Goal: Task Accomplishment & Management: Use online tool/utility

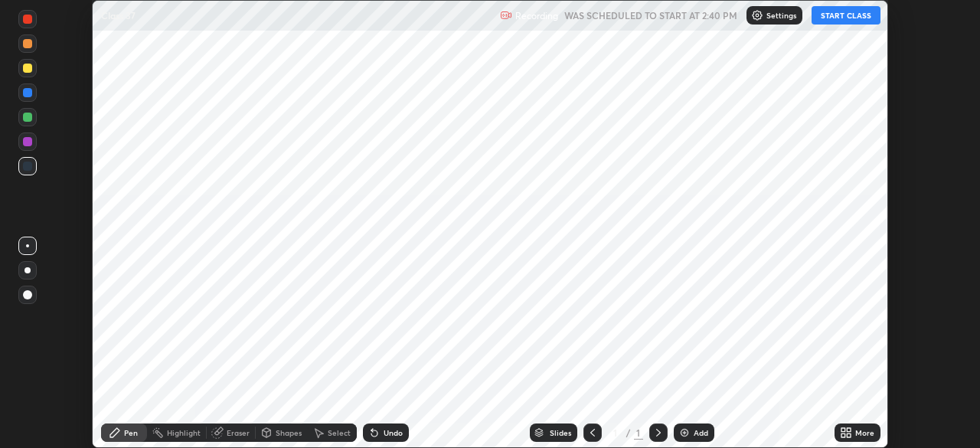
scroll to position [448, 979]
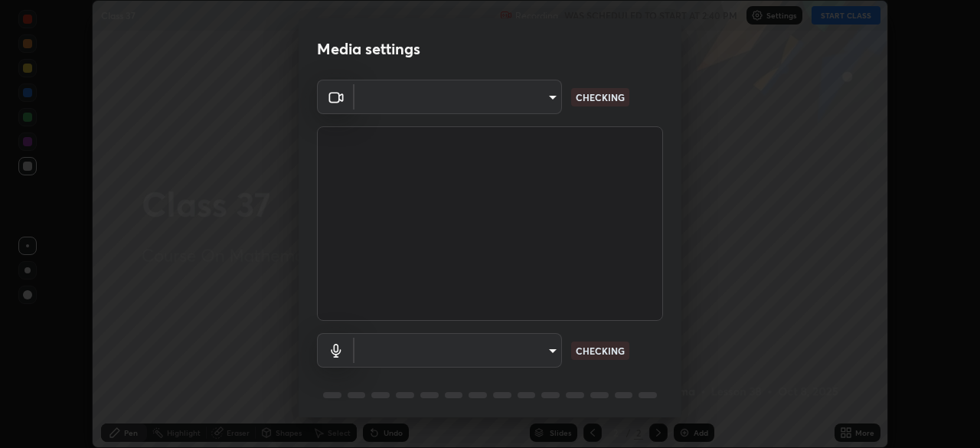
type input "6c54ecbdb3772e4859e41b9a5082f9349f80293d095f1c0b9f602b0a2d46c8bb"
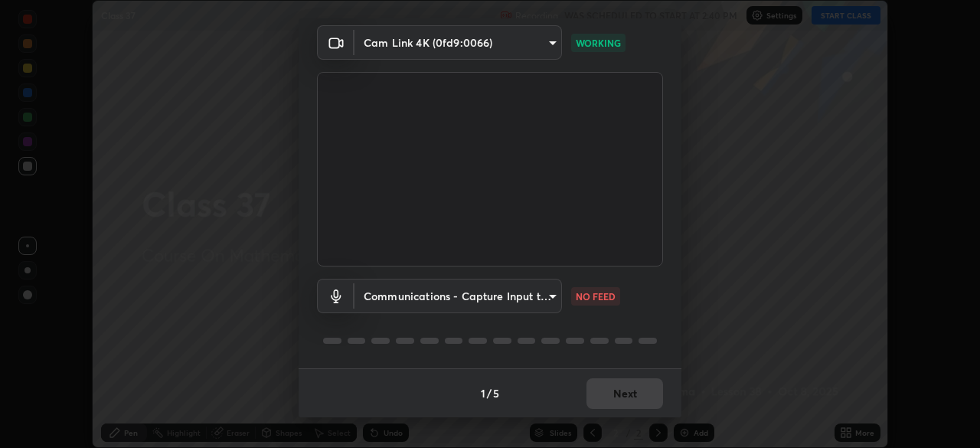
click at [535, 296] on body "Erase all Class 37 Recording WAS SCHEDULED TO START AT 2:40 PM Settings START C…" at bounding box center [490, 224] width 980 height 448
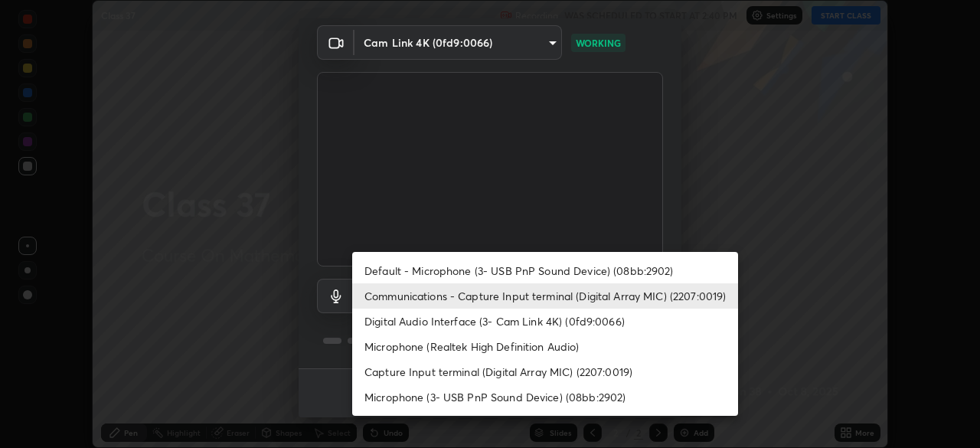
click at [575, 266] on li "Default - Microphone (3- USB PnP Sound Device) (08bb:2902)" at bounding box center [545, 270] width 386 height 25
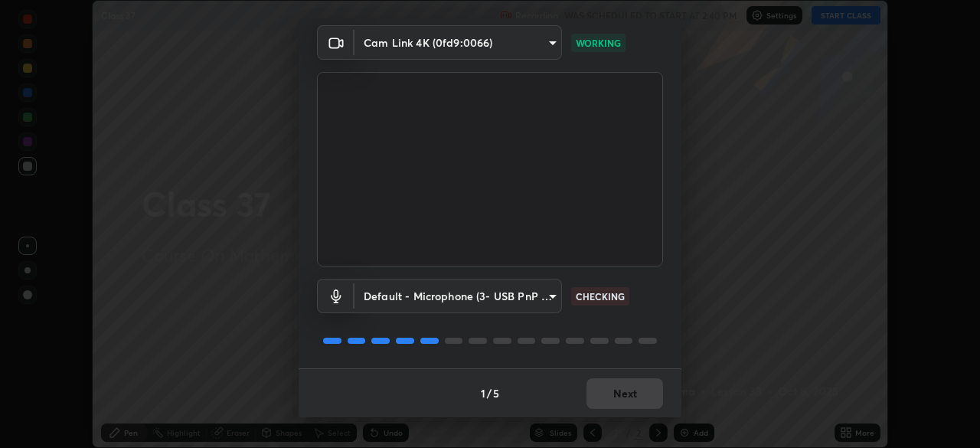
click at [542, 295] on body "Erase all Class 37 Recording WAS SCHEDULED TO START AT 2:40 PM Settings START C…" at bounding box center [490, 224] width 980 height 448
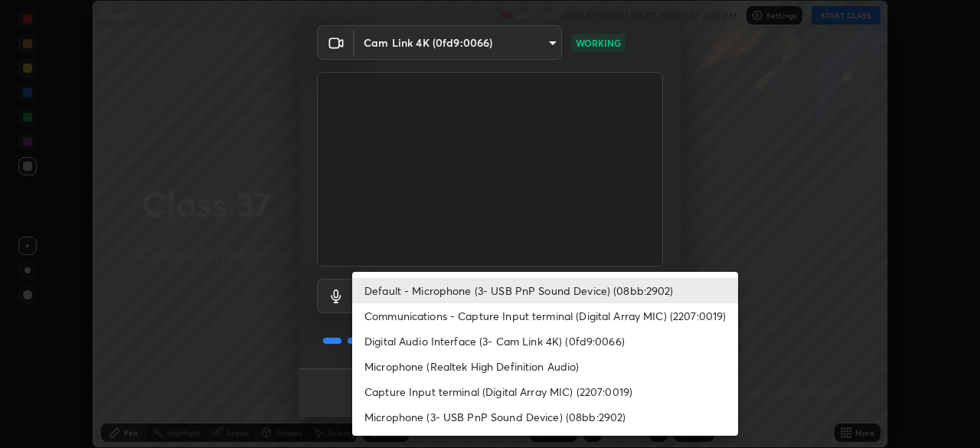
click at [561, 316] on li "Communications - Capture Input terminal (Digital Array MIC) (2207:0019)" at bounding box center [545, 315] width 386 height 25
type input "communications"
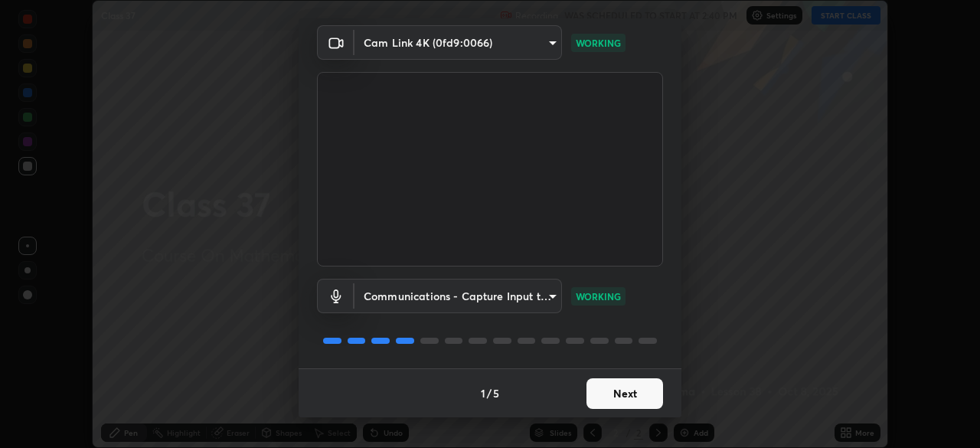
click at [626, 394] on button "Next" at bounding box center [625, 393] width 77 height 31
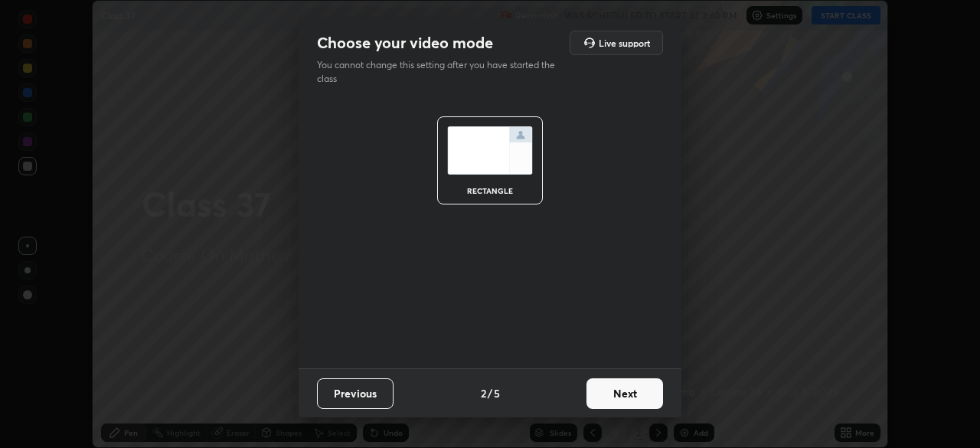
click at [636, 392] on button "Next" at bounding box center [625, 393] width 77 height 31
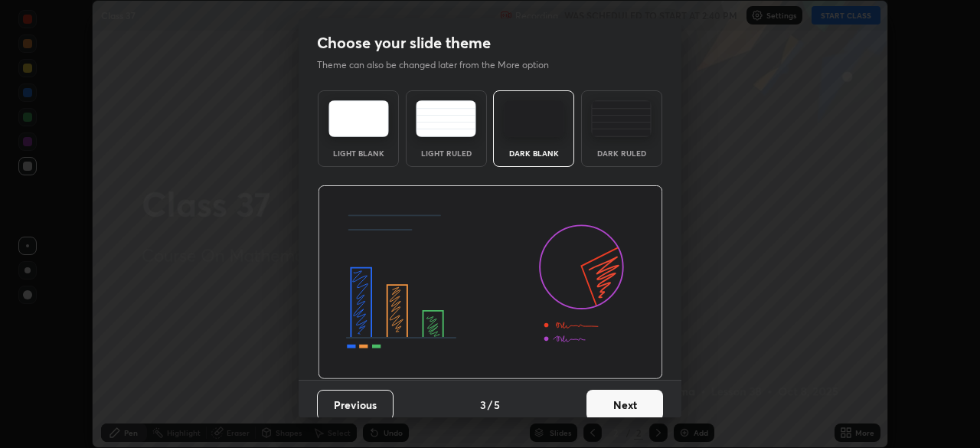
click at [642, 404] on button "Next" at bounding box center [625, 405] width 77 height 31
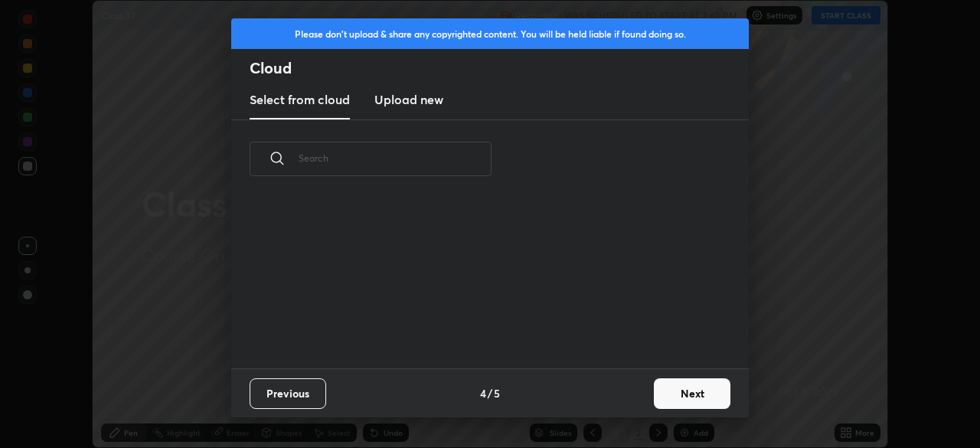
click at [671, 394] on button "Next" at bounding box center [692, 393] width 77 height 31
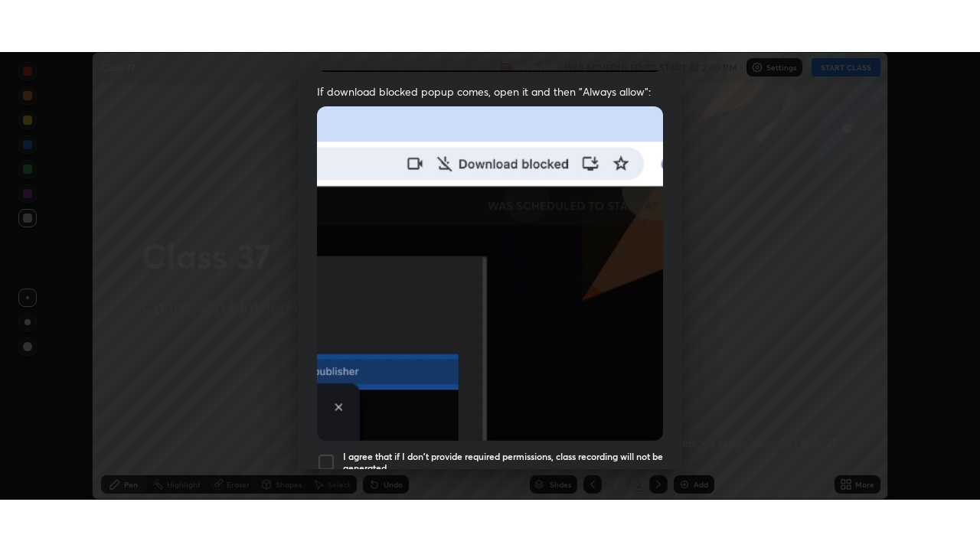
scroll to position [367, 0]
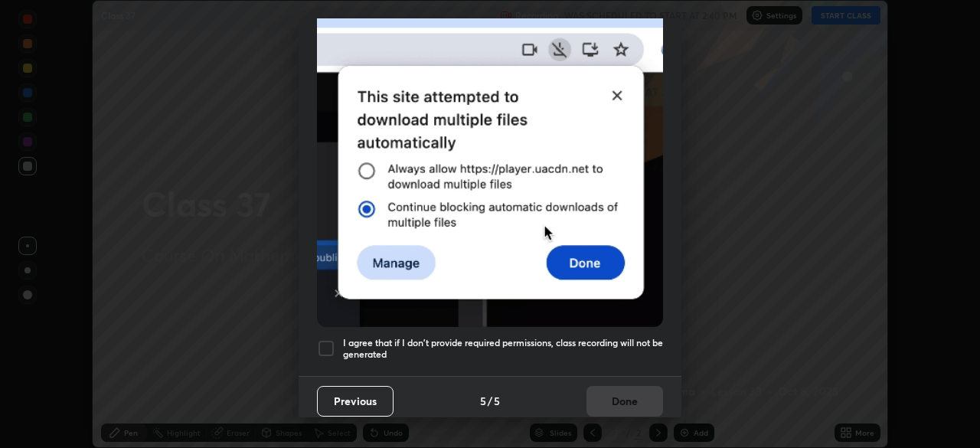
click at [564, 337] on h5 "I agree that if I don't provide required permissions, class recording will not …" at bounding box center [503, 349] width 320 height 24
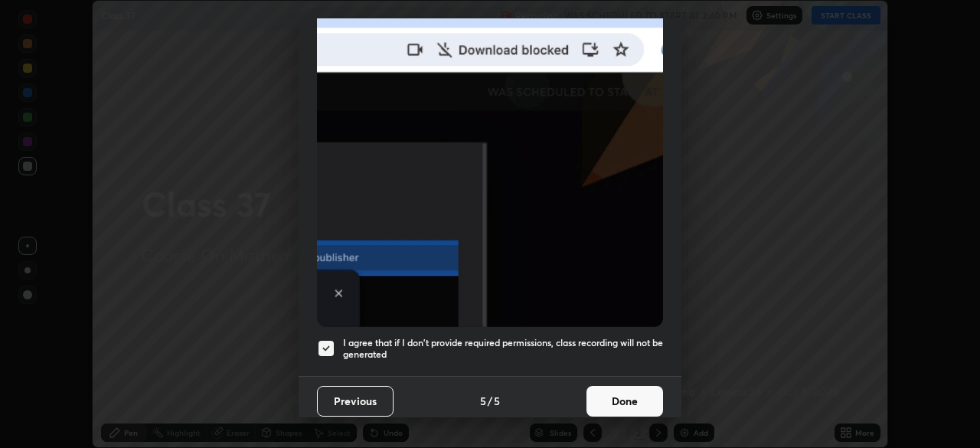
click at [602, 393] on button "Done" at bounding box center [625, 401] width 77 height 31
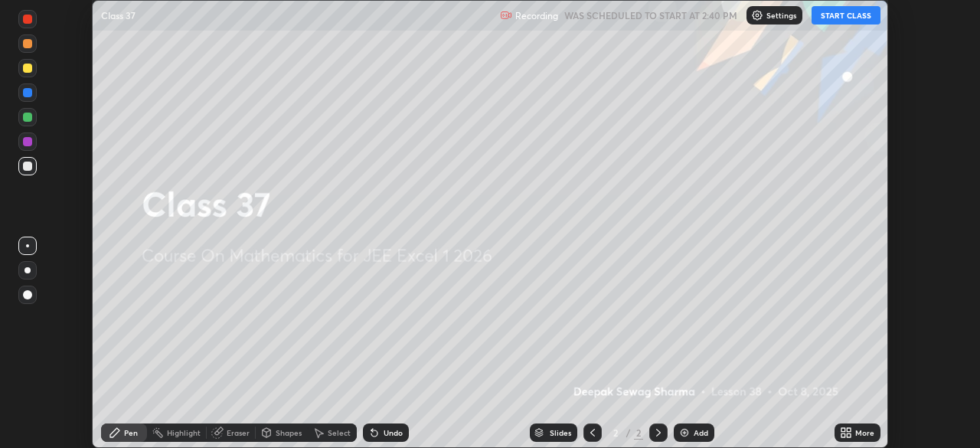
click at [845, 10] on button "START CLASS" at bounding box center [846, 15] width 69 height 18
click at [852, 433] on icon at bounding box center [846, 433] width 12 height 12
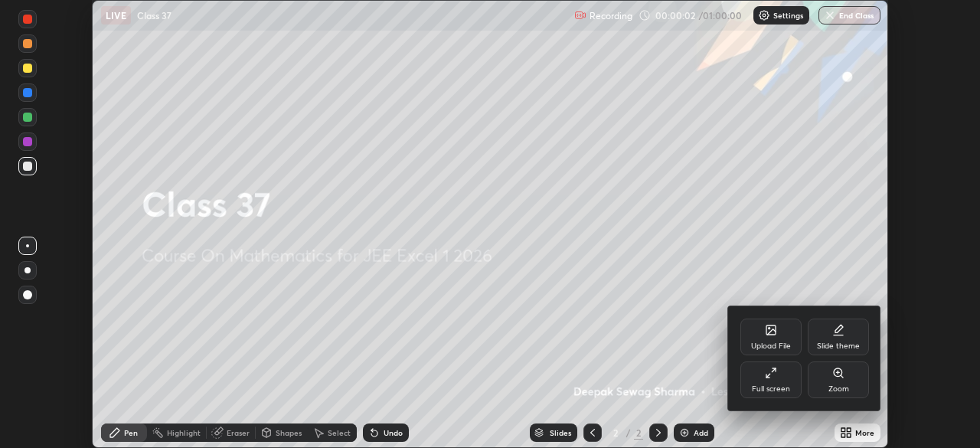
click at [774, 387] on div "Full screen" at bounding box center [771, 389] width 38 height 8
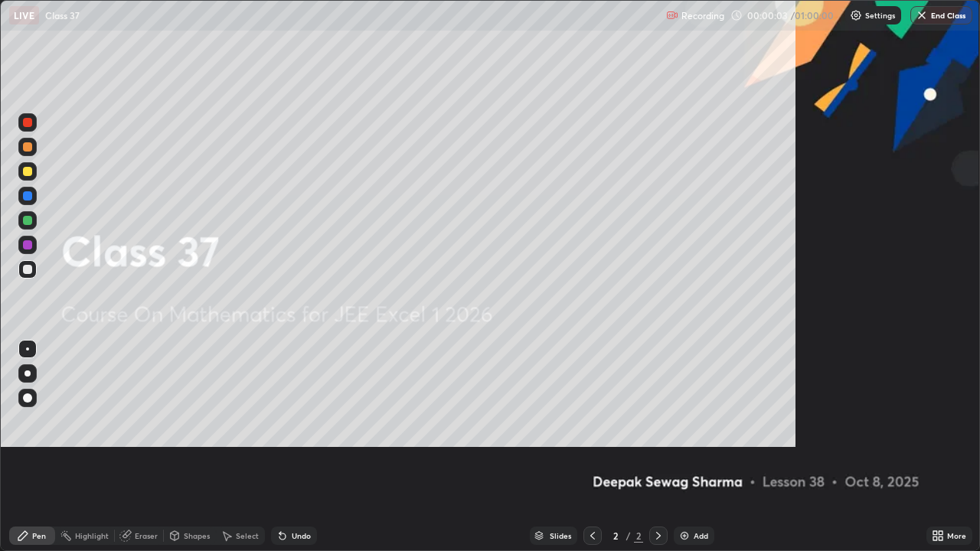
scroll to position [551, 980]
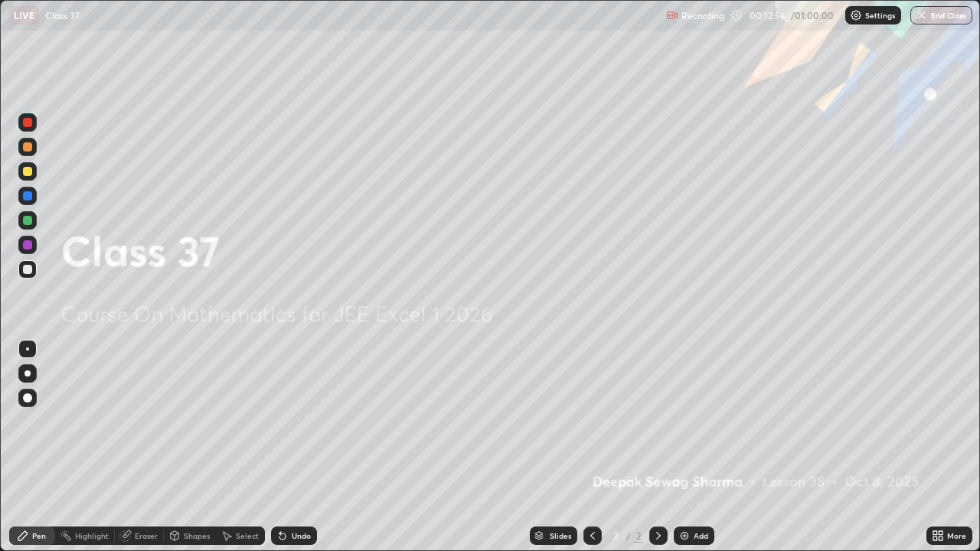
click at [684, 447] on img at bounding box center [684, 536] width 12 height 12
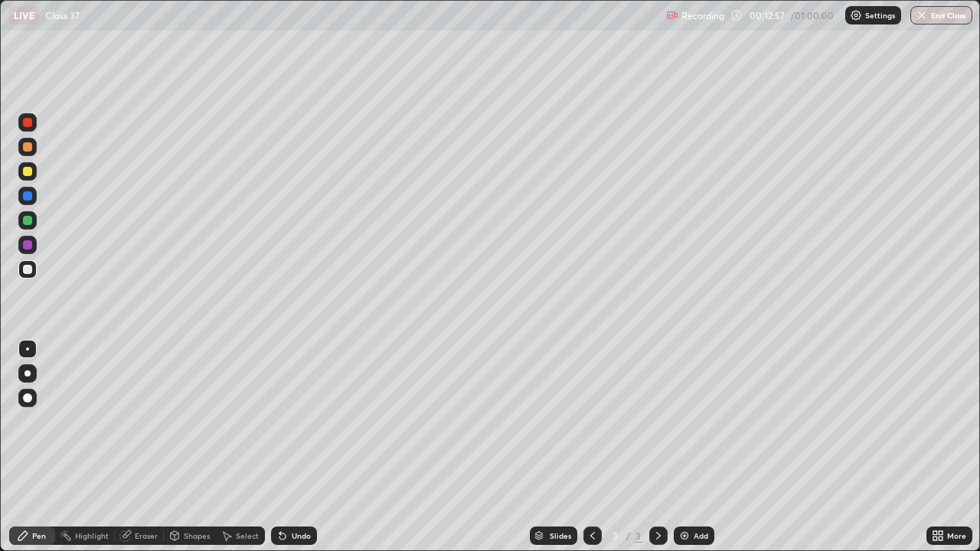
click at [29, 174] on div at bounding box center [27, 171] width 9 height 9
click at [27, 149] on div at bounding box center [27, 146] width 9 height 9
click at [28, 268] on div at bounding box center [27, 269] width 9 height 9
click at [688, 447] on img at bounding box center [684, 536] width 12 height 12
click at [597, 447] on div at bounding box center [593, 536] width 18 height 18
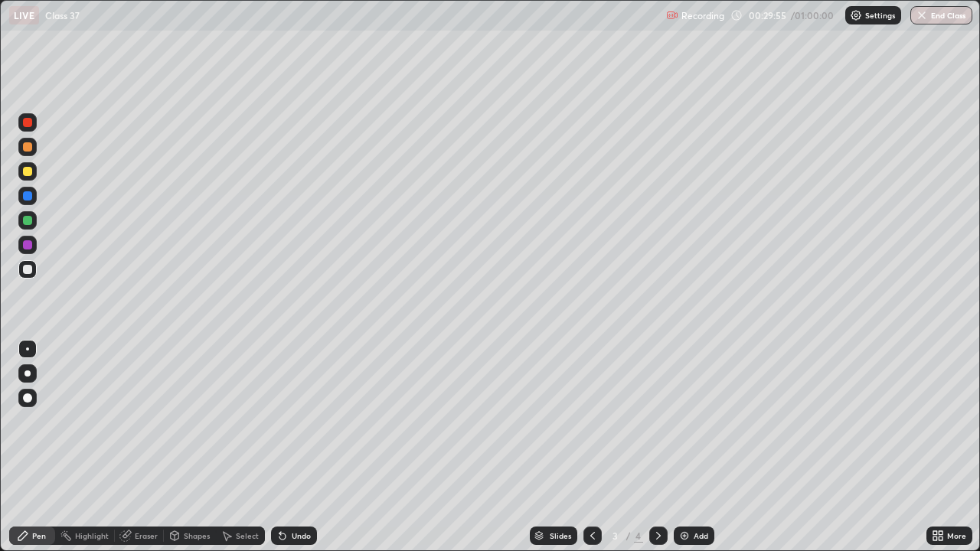
click at [27, 170] on div at bounding box center [27, 171] width 9 height 9
click at [287, 447] on div "Undo" at bounding box center [294, 536] width 46 height 18
click at [656, 447] on icon at bounding box center [658, 536] width 5 height 8
click at [590, 447] on icon at bounding box center [593, 536] width 12 height 12
click at [692, 447] on div "Add" at bounding box center [694, 536] width 41 height 18
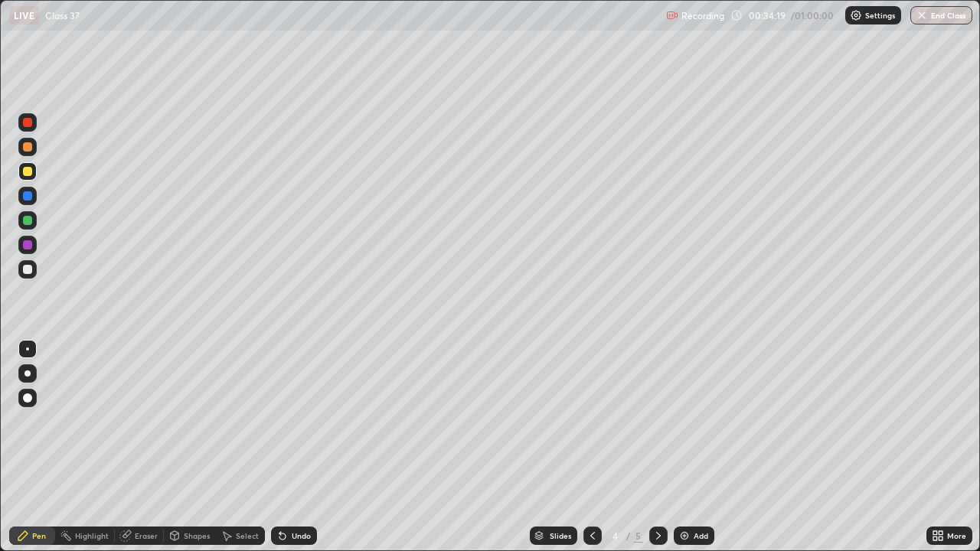
click at [27, 221] on div at bounding box center [27, 220] width 9 height 9
click at [295, 447] on div "Undo" at bounding box center [301, 536] width 19 height 8
click at [292, 447] on div "Undo" at bounding box center [301, 536] width 19 height 8
click at [27, 199] on div at bounding box center [27, 195] width 9 height 9
click at [25, 174] on div at bounding box center [27, 171] width 9 height 9
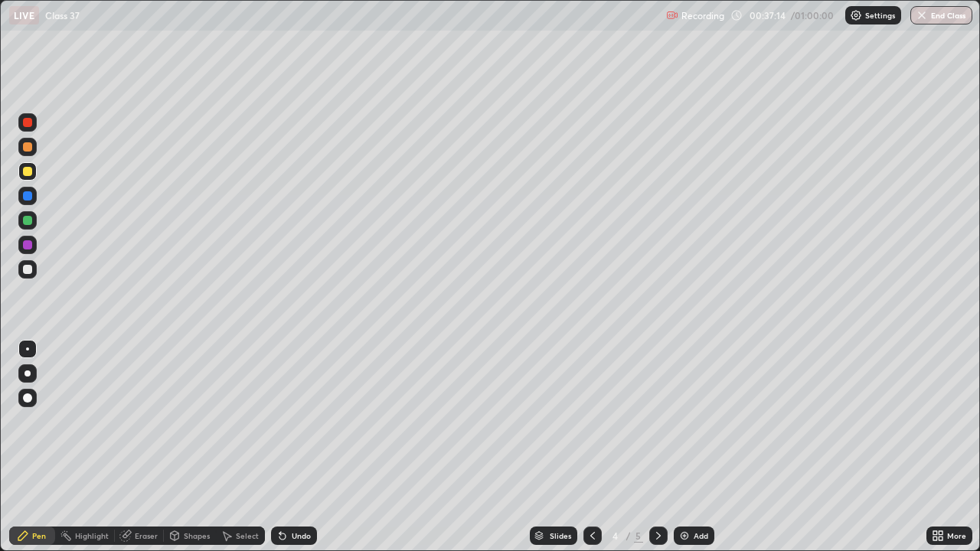
click at [25, 246] on div at bounding box center [27, 244] width 9 height 9
click at [25, 270] on div at bounding box center [27, 269] width 9 height 9
click at [591, 447] on icon at bounding box center [593, 536] width 12 height 12
click at [656, 447] on icon at bounding box center [658, 536] width 12 height 12
click at [688, 447] on img at bounding box center [684, 536] width 12 height 12
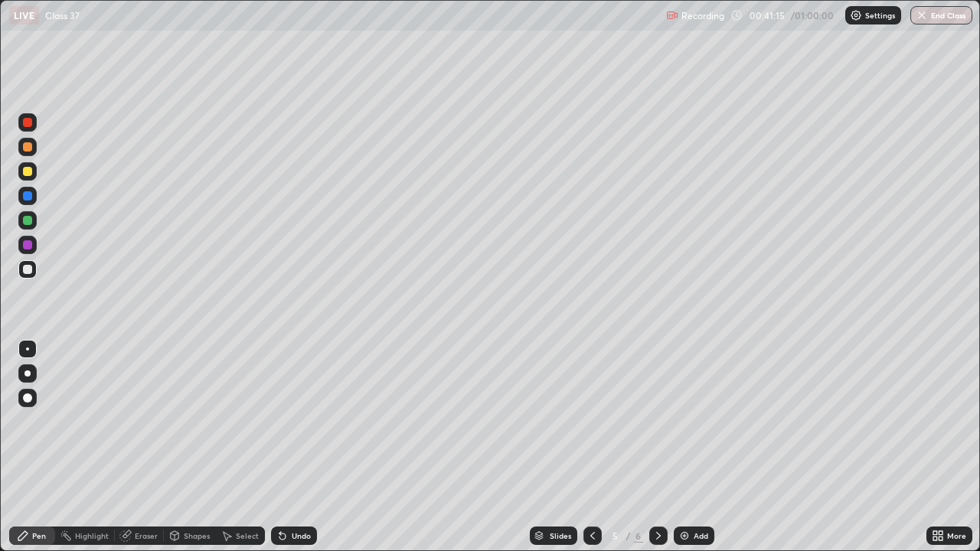
click at [31, 174] on div at bounding box center [27, 171] width 9 height 9
click at [288, 447] on div "Undo" at bounding box center [294, 536] width 46 height 18
click at [30, 270] on div at bounding box center [27, 269] width 9 height 9
click at [25, 197] on div at bounding box center [27, 195] width 9 height 9
click at [591, 447] on icon at bounding box center [593, 536] width 12 height 12
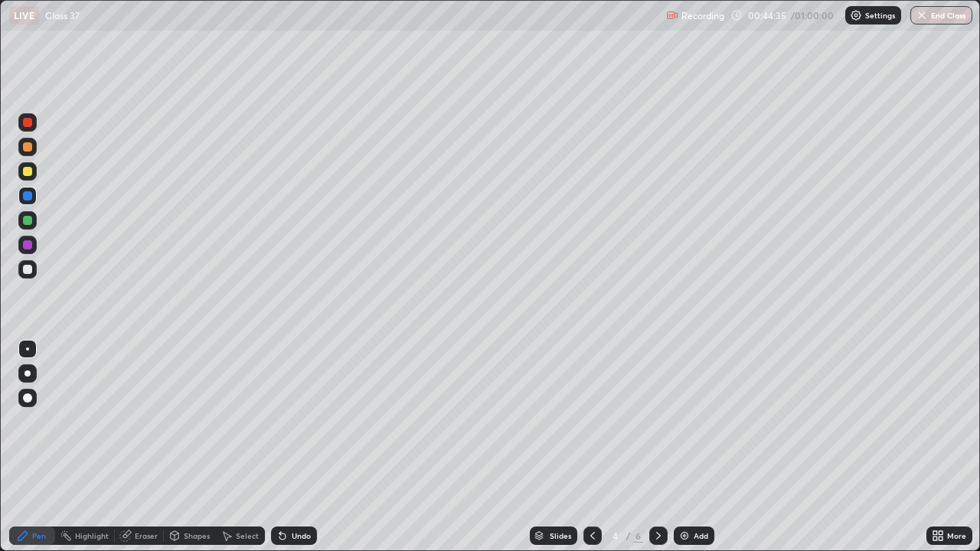
click at [657, 447] on icon at bounding box center [658, 536] width 12 height 12
click at [591, 447] on icon at bounding box center [593, 536] width 12 height 12
click at [659, 447] on icon at bounding box center [658, 536] width 12 height 12
click at [24, 270] on div at bounding box center [27, 269] width 9 height 9
click at [25, 169] on div at bounding box center [27, 171] width 9 height 9
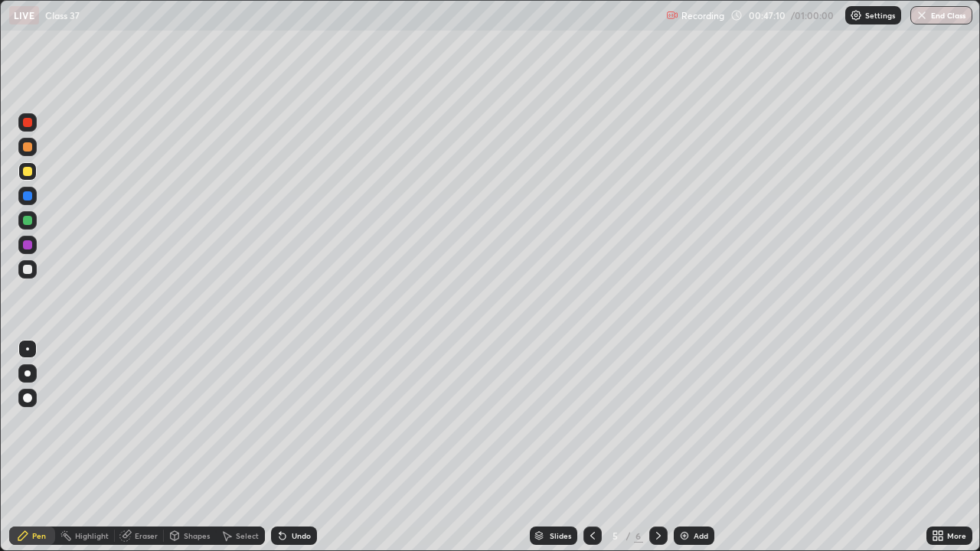
click at [685, 447] on img at bounding box center [684, 536] width 12 height 12
click at [181, 447] on div "Shapes" at bounding box center [190, 536] width 52 height 18
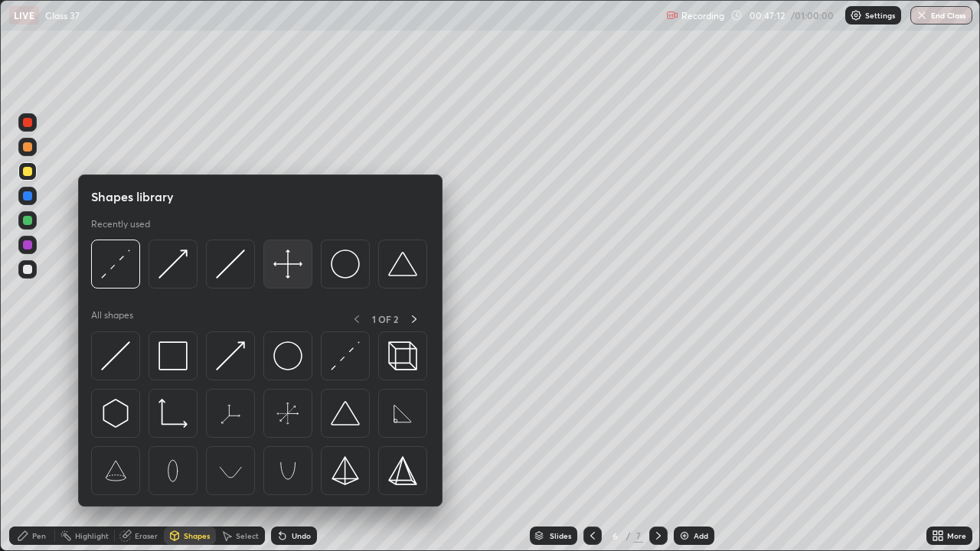
click at [293, 266] on img at bounding box center [287, 264] width 29 height 29
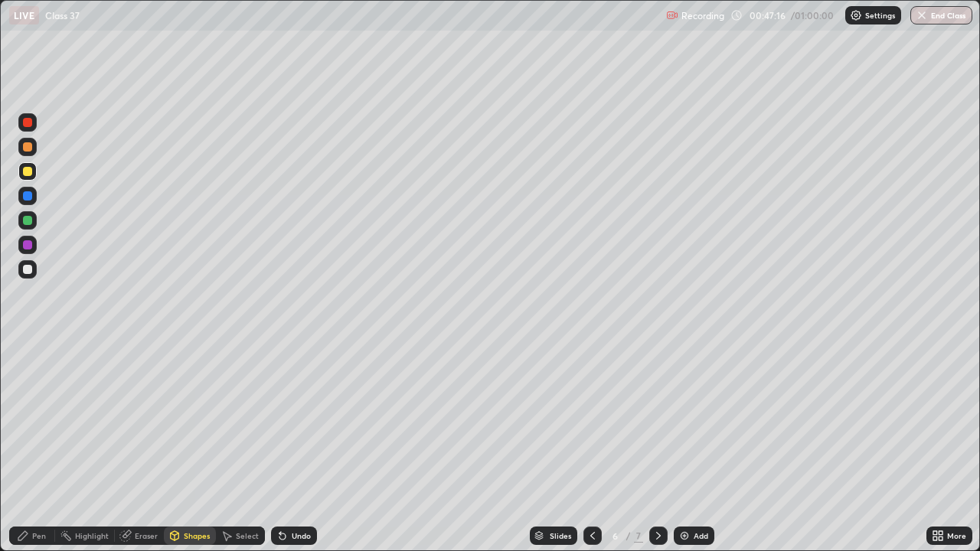
click at [37, 447] on div "Pen" at bounding box center [39, 536] width 14 height 8
click at [28, 270] on div at bounding box center [27, 269] width 9 height 9
click at [181, 447] on div "Shapes" at bounding box center [190, 536] width 52 height 18
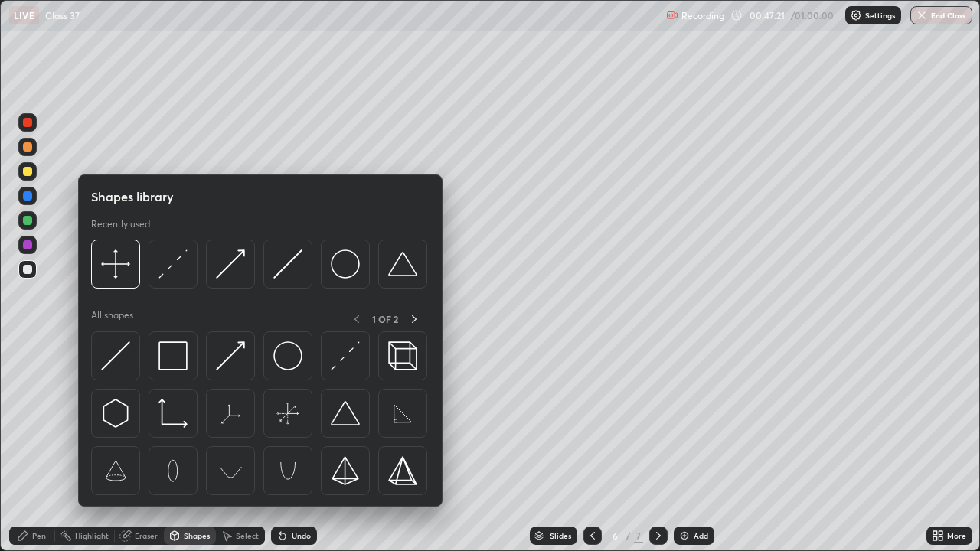
click at [33, 447] on div "Pen" at bounding box center [39, 536] width 14 height 8
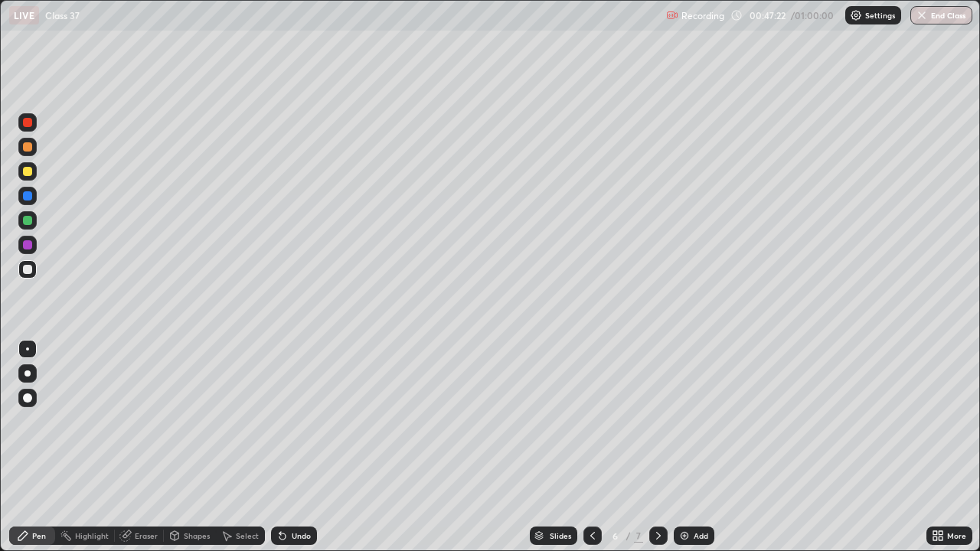
click at [26, 246] on div at bounding box center [27, 244] width 9 height 9
click at [24, 219] on div at bounding box center [27, 220] width 9 height 9
click at [184, 447] on div "Shapes" at bounding box center [197, 536] width 26 height 8
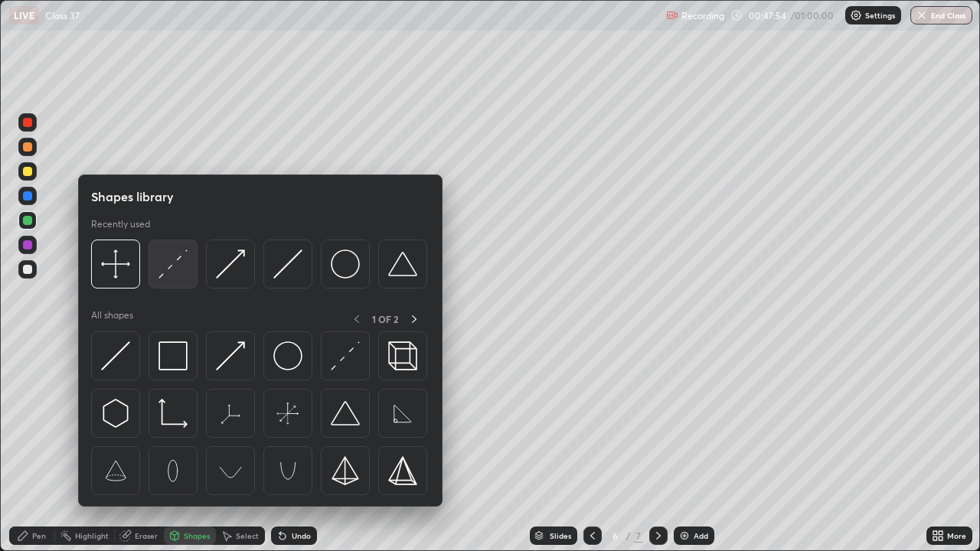
click at [172, 270] on img at bounding box center [173, 264] width 29 height 29
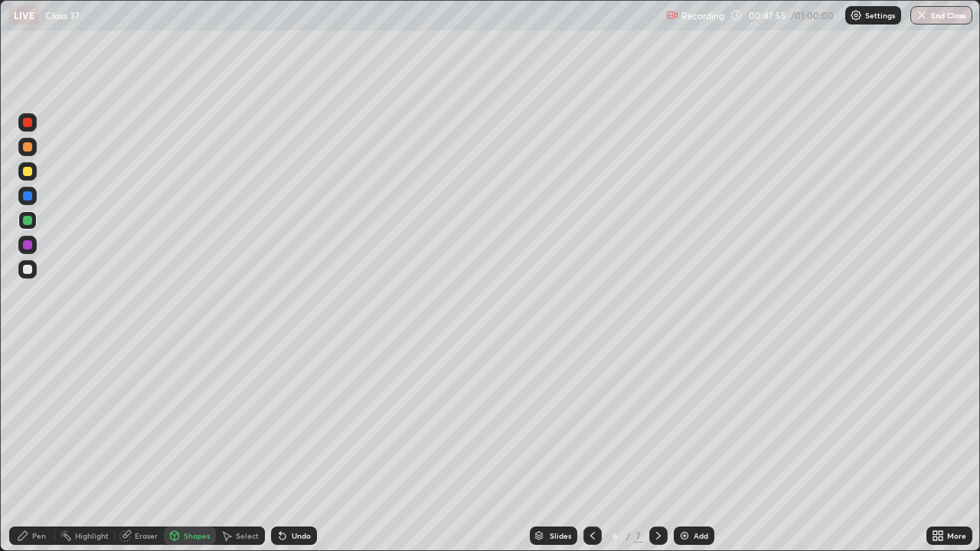
click at [26, 270] on div at bounding box center [27, 269] width 9 height 9
click at [36, 447] on div "Pen" at bounding box center [32, 536] width 46 height 18
click at [25, 196] on div at bounding box center [27, 195] width 9 height 9
click at [294, 447] on div "Undo" at bounding box center [301, 536] width 19 height 8
click at [298, 447] on div "Undo" at bounding box center [294, 536] width 46 height 18
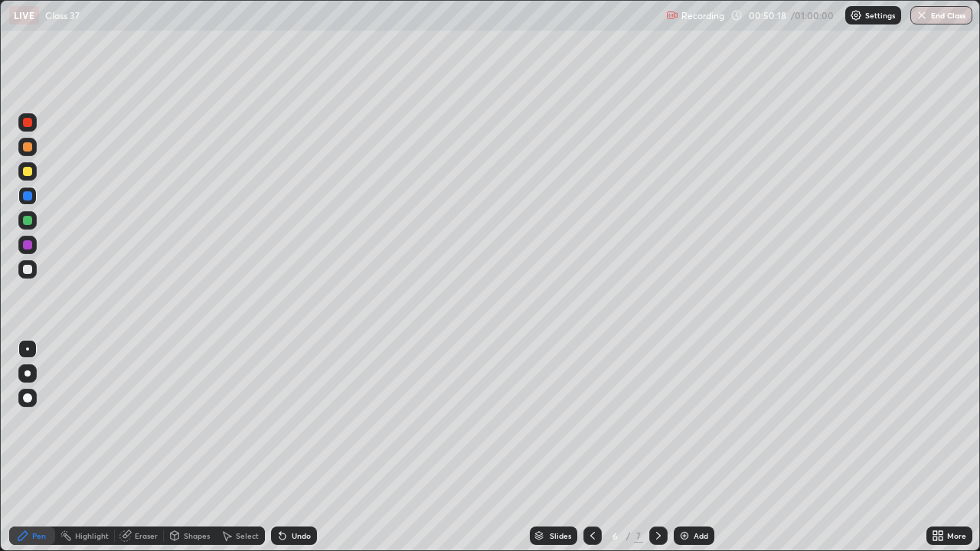
click at [656, 447] on icon at bounding box center [658, 536] width 12 height 12
click at [687, 447] on img at bounding box center [684, 536] width 12 height 12
click at [25, 278] on div at bounding box center [27, 269] width 18 height 18
click at [294, 447] on div "Undo" at bounding box center [301, 536] width 19 height 8
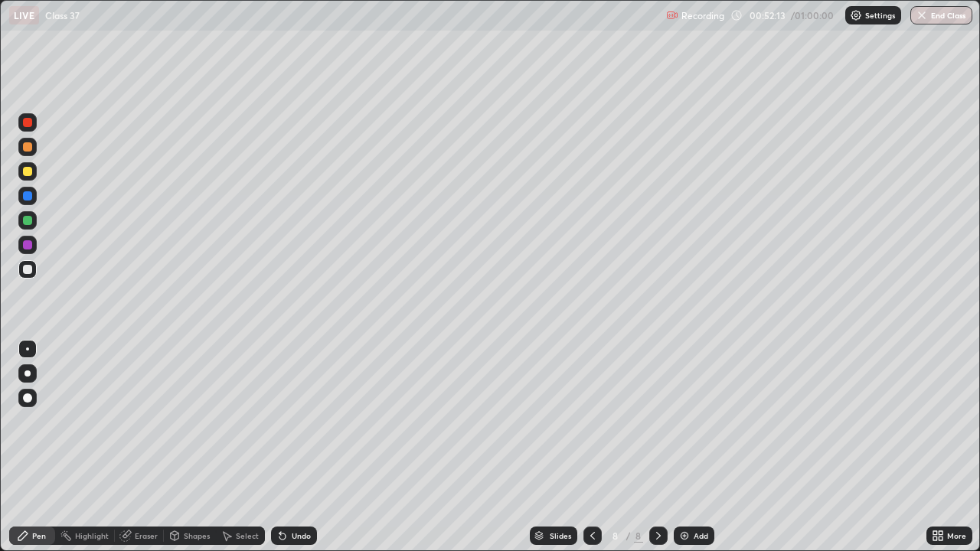
click at [591, 447] on icon at bounding box center [593, 536] width 12 height 12
click at [656, 447] on icon at bounding box center [658, 536] width 12 height 12
click at [655, 447] on icon at bounding box center [658, 536] width 12 height 12
click at [591, 447] on icon at bounding box center [593, 536] width 12 height 12
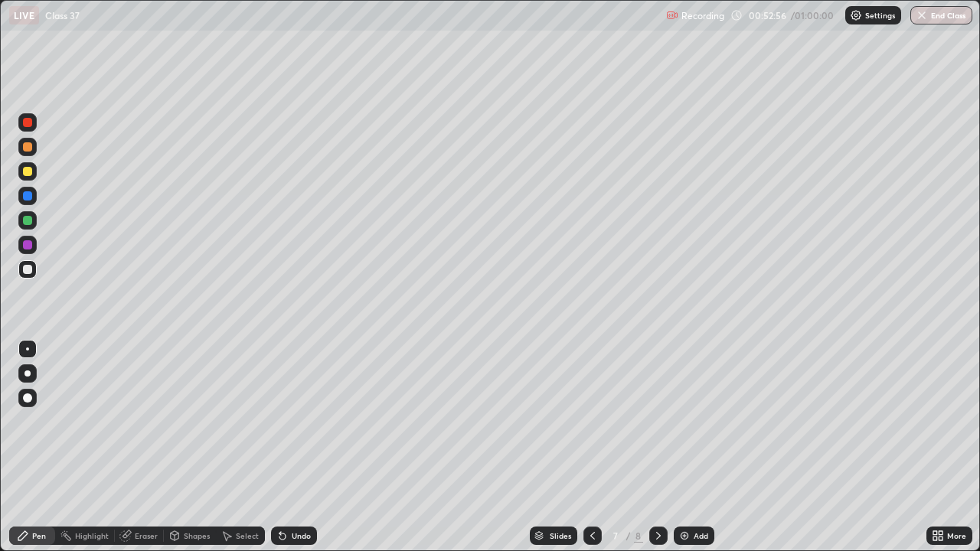
click at [654, 447] on icon at bounding box center [658, 536] width 12 height 12
click at [28, 188] on div at bounding box center [27, 196] width 18 height 18
click at [593, 447] on icon at bounding box center [593, 536] width 12 height 12
click at [657, 447] on icon at bounding box center [658, 536] width 12 height 12
click at [593, 447] on div at bounding box center [593, 536] width 18 height 18
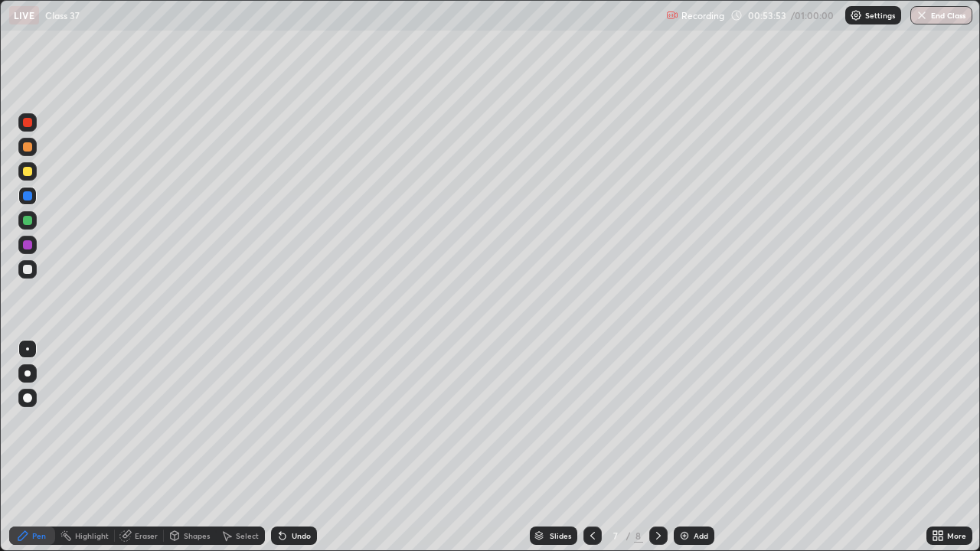
click at [658, 447] on icon at bounding box center [658, 536] width 12 height 12
click at [591, 447] on icon at bounding box center [593, 536] width 12 height 12
click at [590, 447] on icon at bounding box center [592, 536] width 5 height 8
click at [591, 447] on icon at bounding box center [593, 536] width 12 height 12
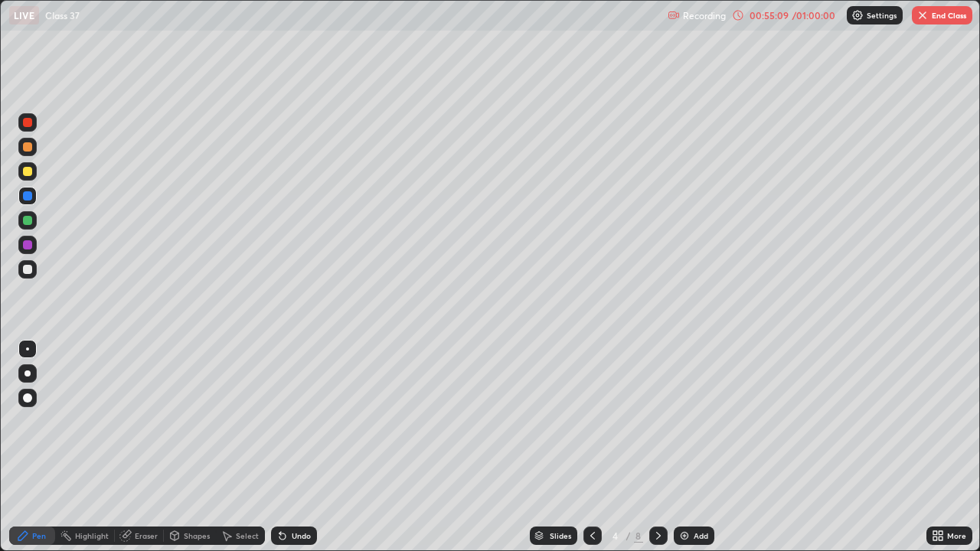
click at [657, 447] on icon at bounding box center [658, 536] width 12 height 12
click at [656, 447] on icon at bounding box center [658, 536] width 5 height 8
click at [657, 447] on icon at bounding box center [658, 536] width 12 height 12
click at [658, 447] on icon at bounding box center [658, 536] width 5 height 8
click at [24, 244] on div at bounding box center [27, 244] width 9 height 9
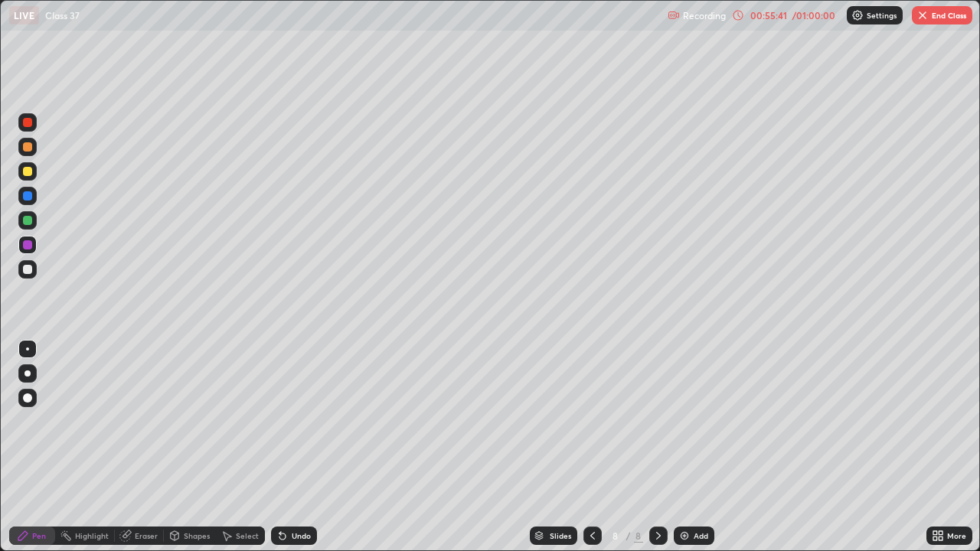
click at [595, 447] on icon at bounding box center [593, 536] width 12 height 12
click at [598, 447] on div at bounding box center [593, 536] width 18 height 18
click at [181, 447] on div "Shapes" at bounding box center [190, 536] width 52 height 18
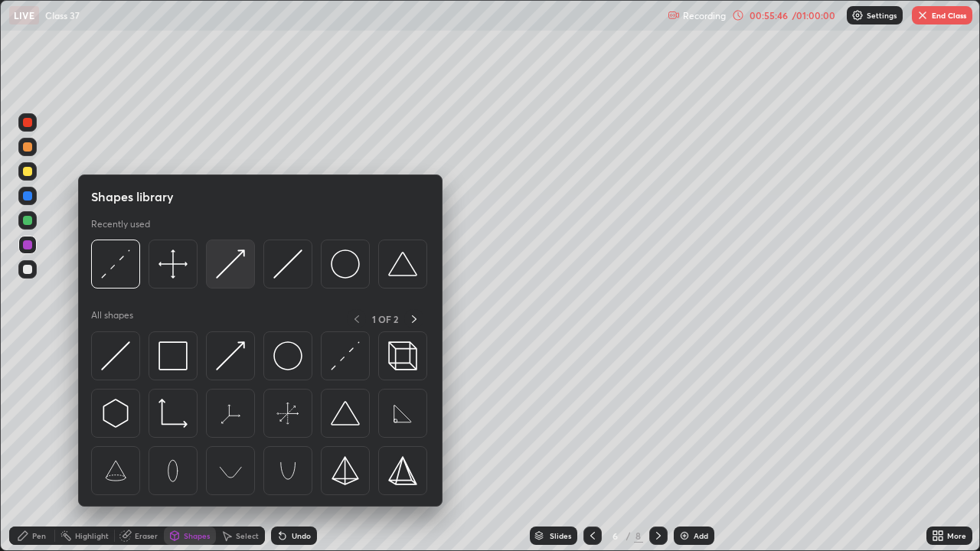
click at [227, 272] on img at bounding box center [230, 264] width 29 height 29
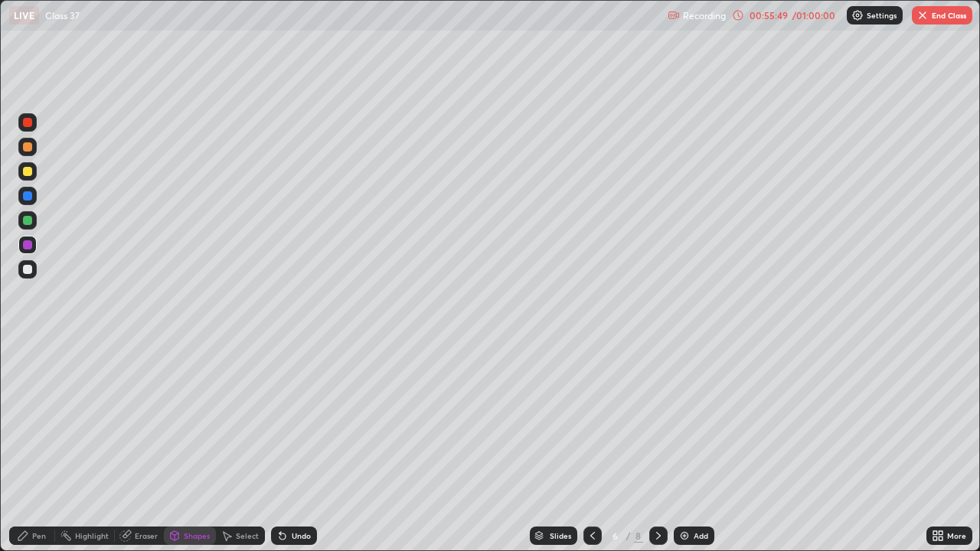
click at [31, 267] on div at bounding box center [27, 269] width 9 height 9
click at [38, 447] on div "Pen" at bounding box center [39, 536] width 14 height 8
click at [27, 170] on div at bounding box center [27, 171] width 9 height 9
click at [23, 195] on div at bounding box center [27, 195] width 9 height 9
click at [590, 447] on icon at bounding box center [593, 536] width 12 height 12
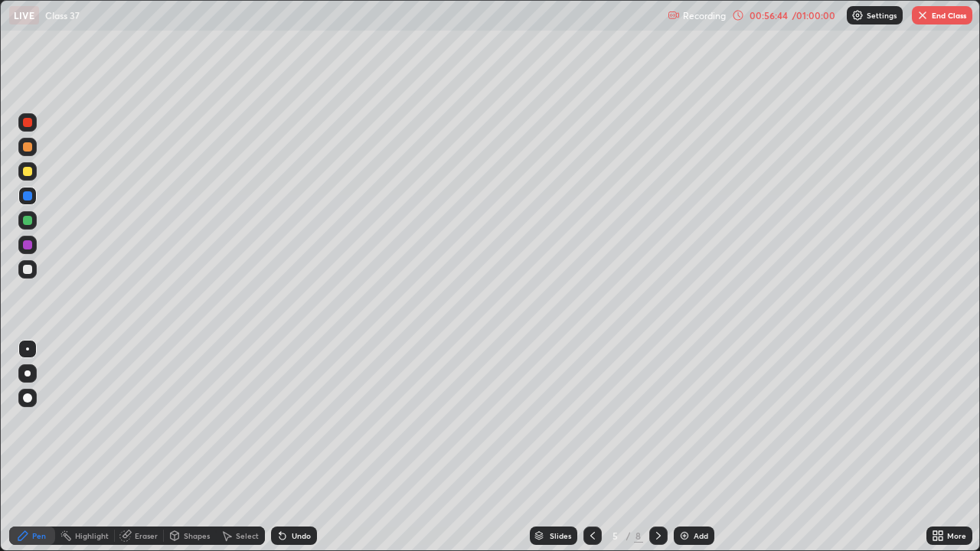
click at [589, 447] on icon at bounding box center [593, 536] width 12 height 12
click at [590, 447] on icon at bounding box center [592, 536] width 5 height 8
click at [655, 447] on icon at bounding box center [658, 536] width 12 height 12
click at [657, 447] on icon at bounding box center [658, 536] width 12 height 12
click at [658, 447] on icon at bounding box center [658, 536] width 12 height 12
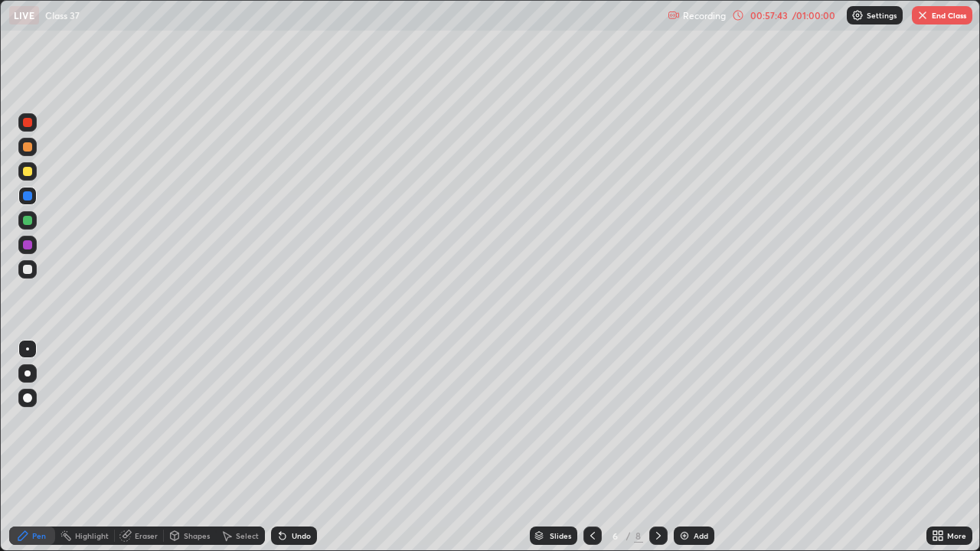
click at [655, 447] on icon at bounding box center [658, 536] width 12 height 12
click at [930, 15] on button "End Class" at bounding box center [942, 15] width 60 height 18
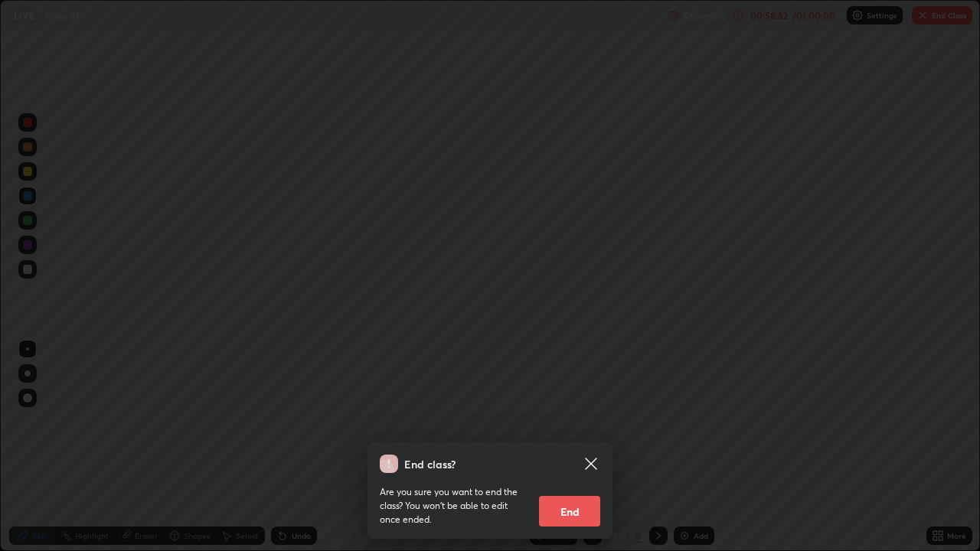
click at [705, 398] on div "End class? Are you sure you want to end the class? You won’t be able to edit on…" at bounding box center [490, 275] width 980 height 551
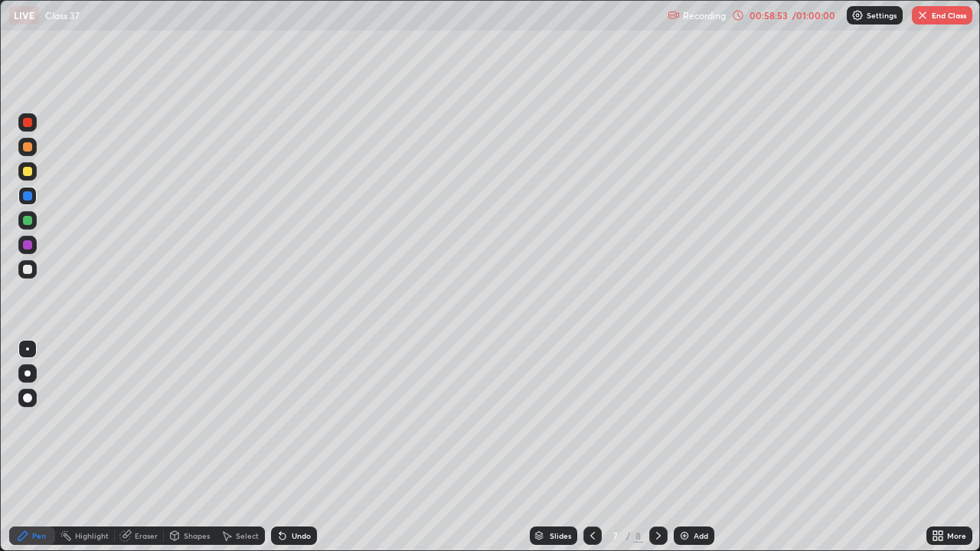
click at [657, 447] on icon at bounding box center [658, 536] width 12 height 12
click at [935, 16] on button "End Class" at bounding box center [942, 15] width 60 height 18
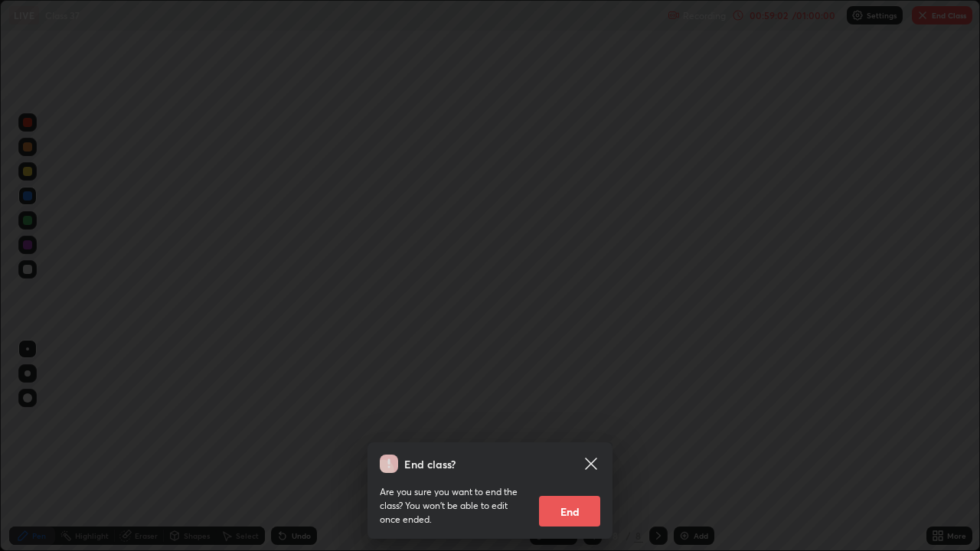
click at [564, 447] on button "End" at bounding box center [569, 511] width 61 height 31
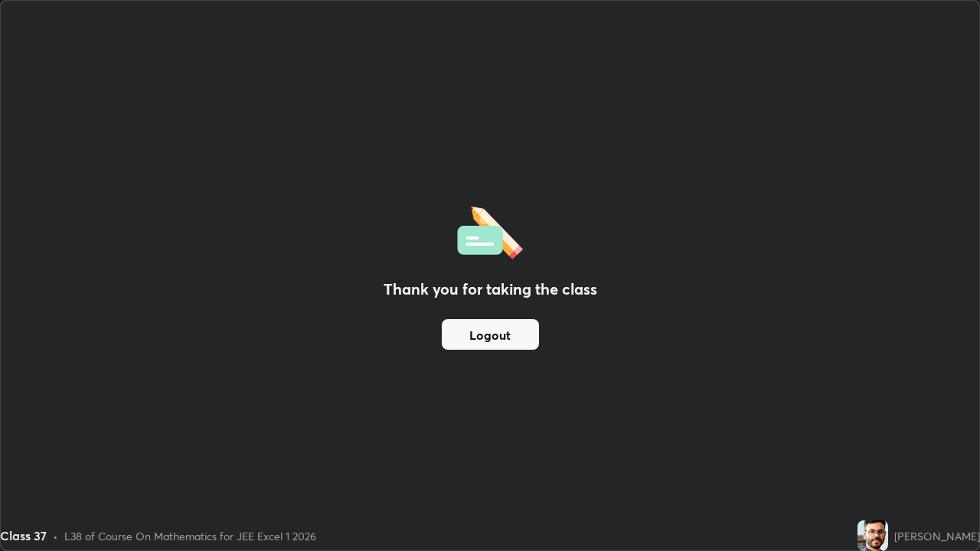
click at [509, 338] on button "Logout" at bounding box center [490, 334] width 97 height 31
